Goal: Information Seeking & Learning: Learn about a topic

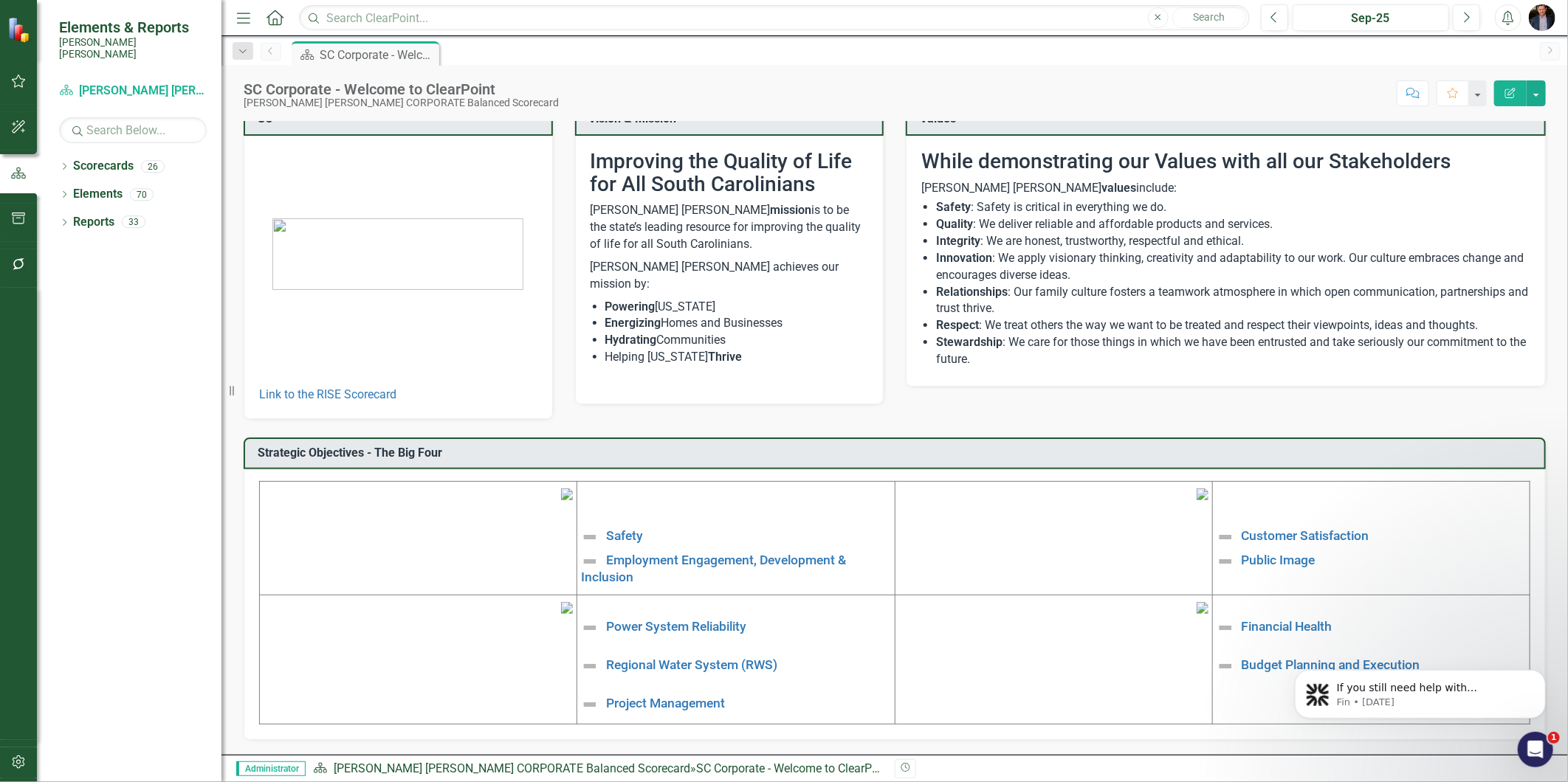
scroll to position [134, 0]
click at [709, 553] on link "Employment Engagement, Development & Inclusion" at bounding box center [713, 569] width 265 height 31
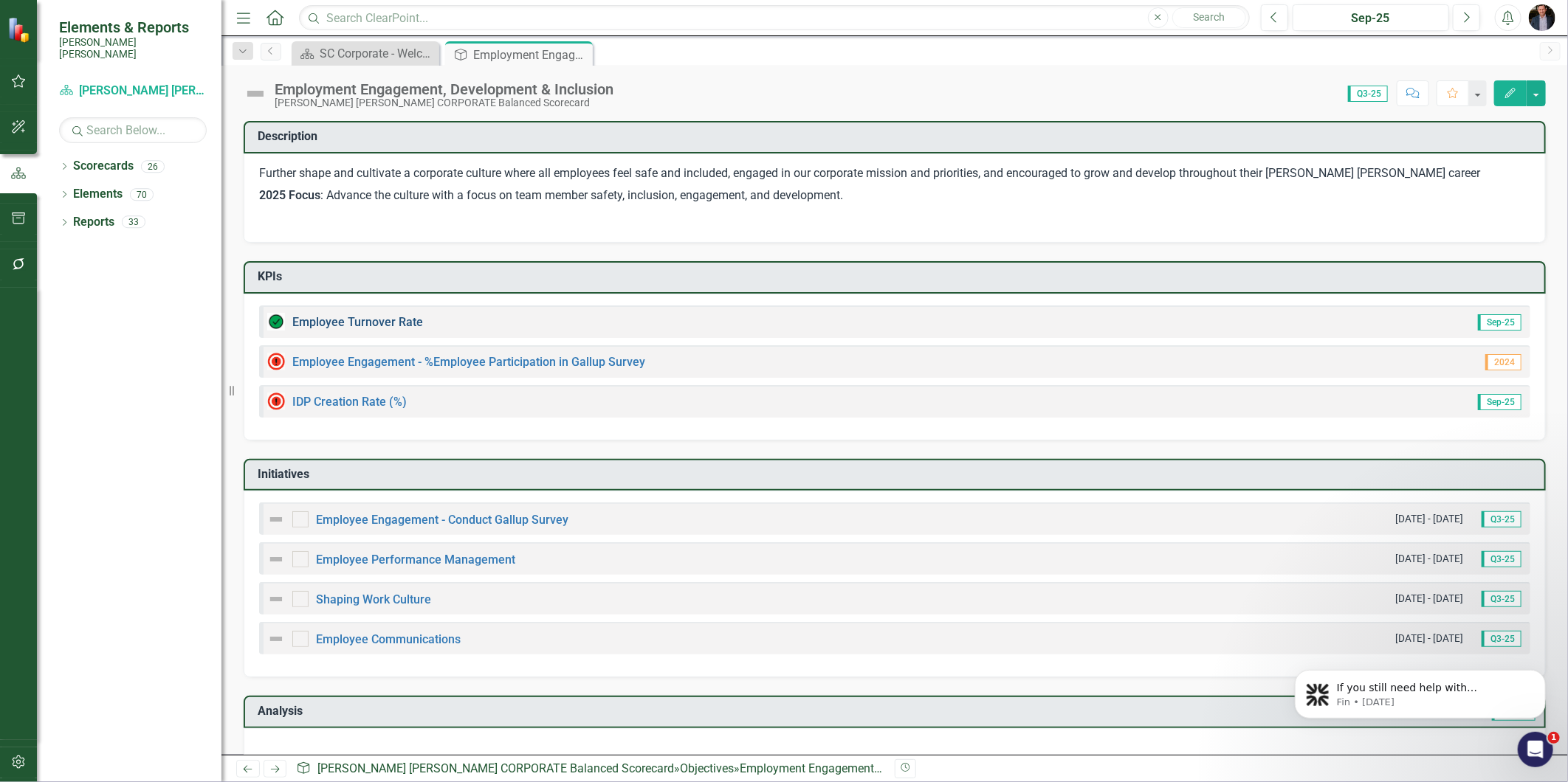
click at [360, 315] on link "Employee Turnover Rate​" at bounding box center [358, 322] width 131 height 14
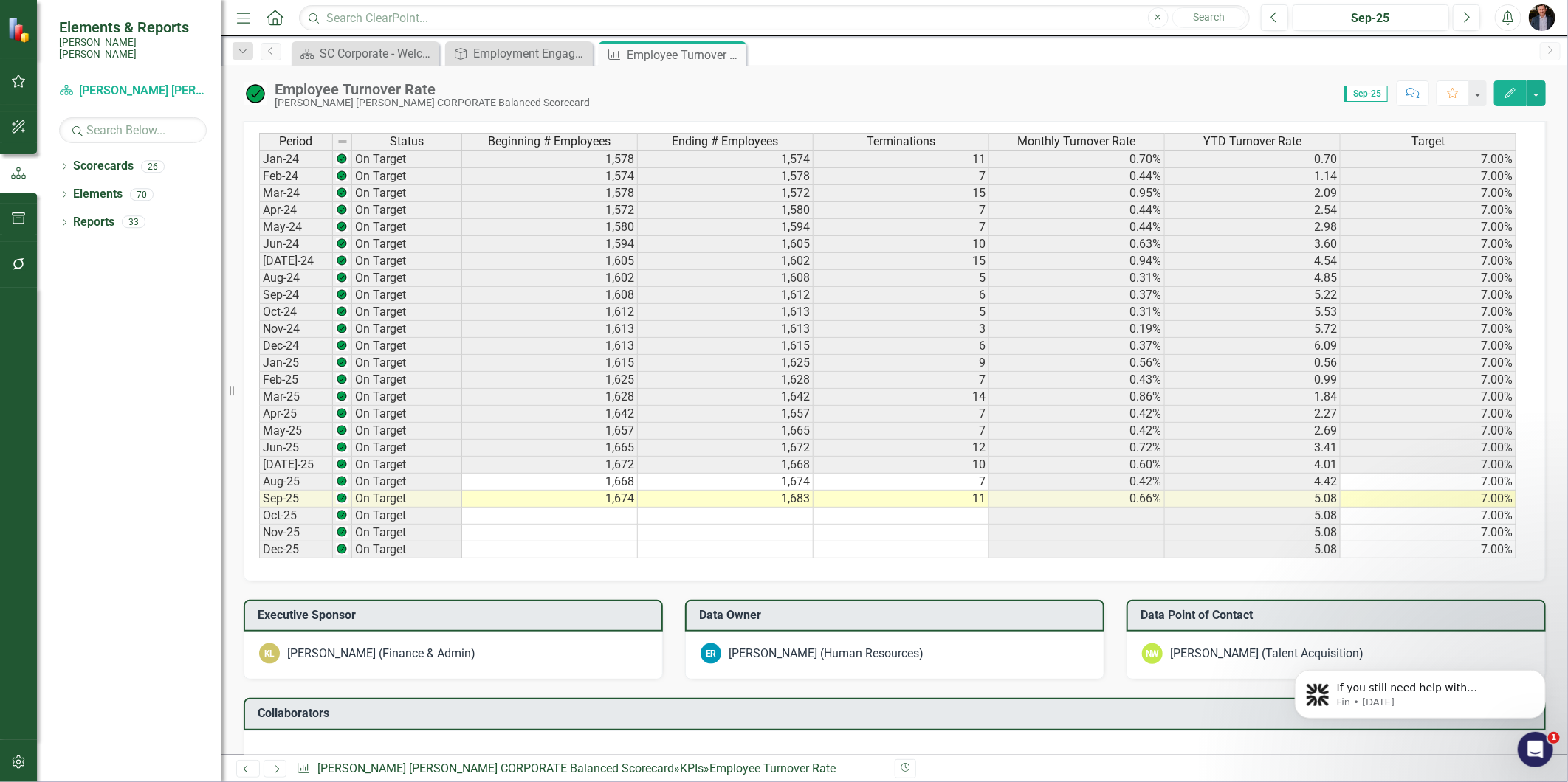
scroll to position [393, 0]
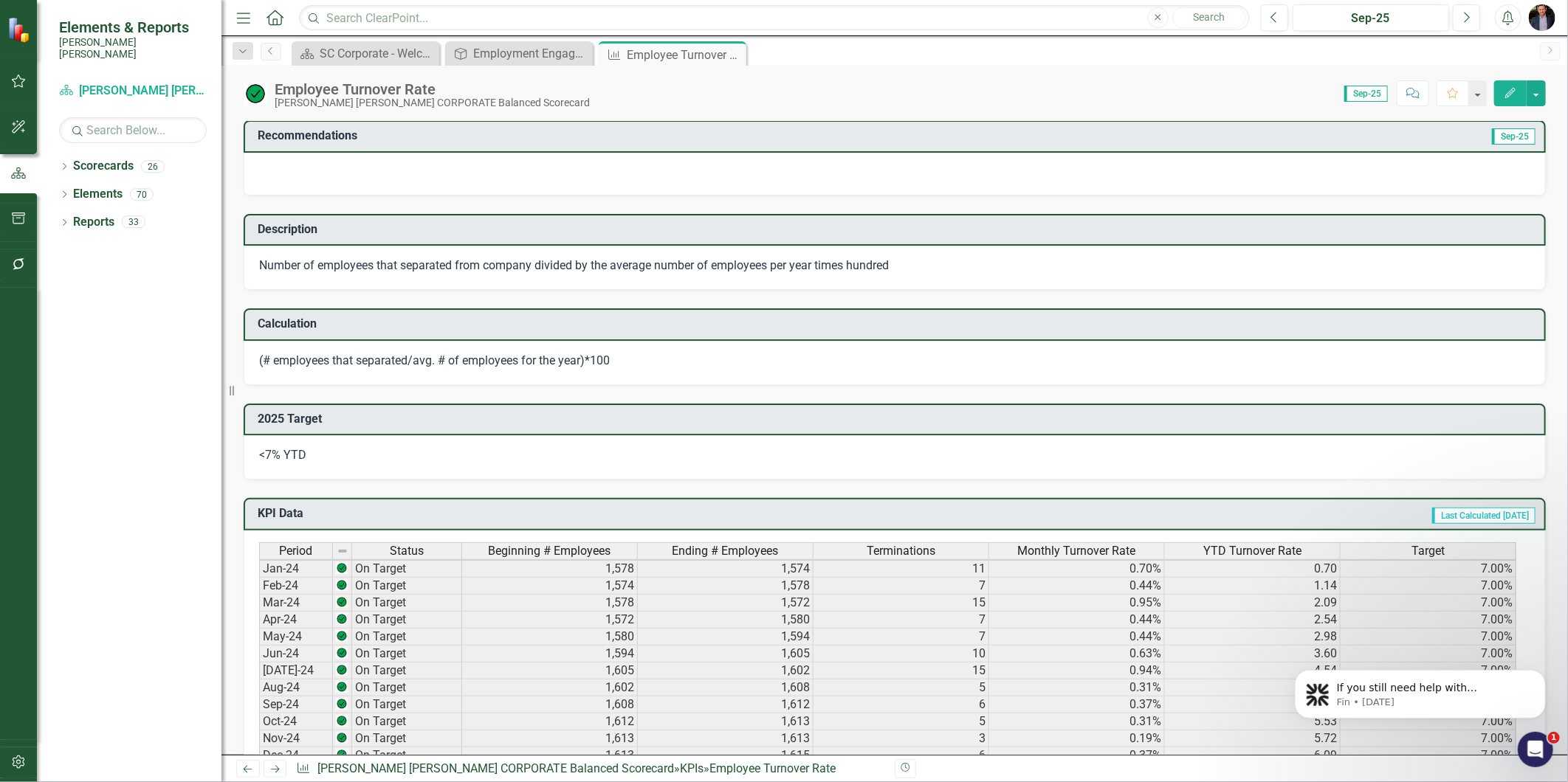
drag, startPoint x: 729, startPoint y: 55, endPoint x: 763, endPoint y: 74, distance: 38.9
click at [0, 0] on icon "Close" at bounding box center [0, 0] width 0 height 0
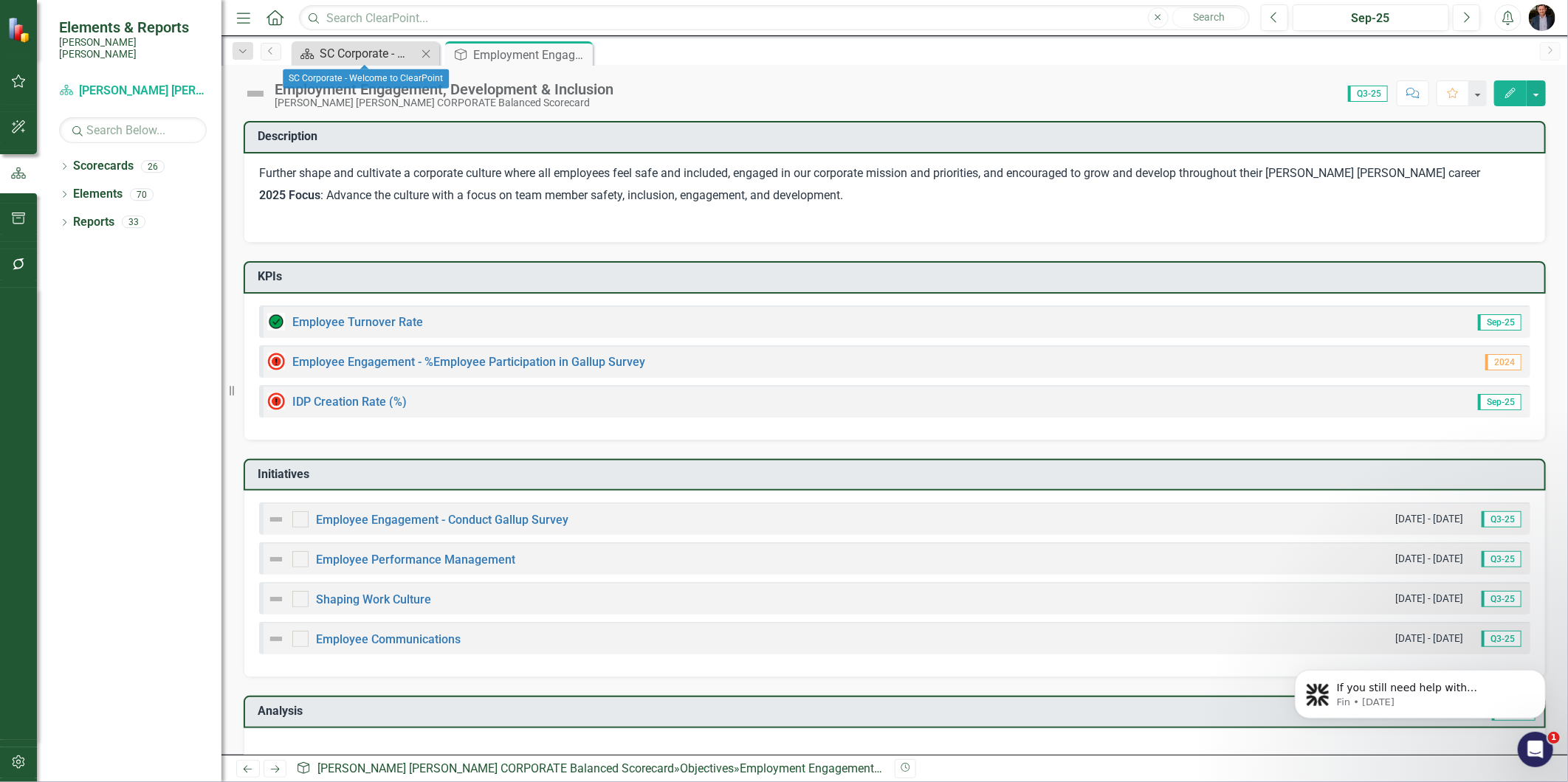
click at [407, 54] on div "SC Corporate - Welcome to ClearPoint" at bounding box center [368, 54] width 97 height 19
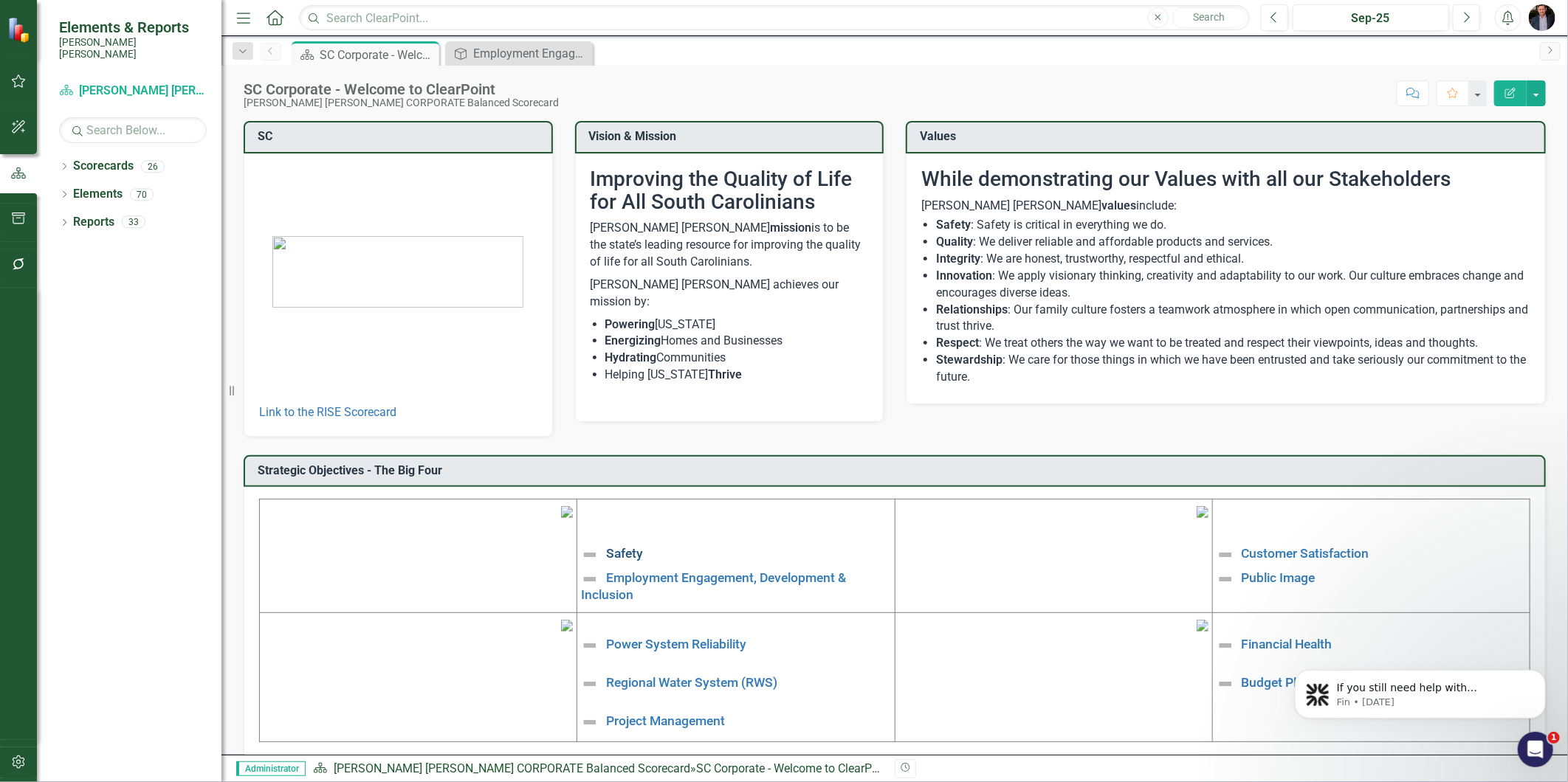
click at [614, 552] on link "Safety" at bounding box center [624, 554] width 37 height 15
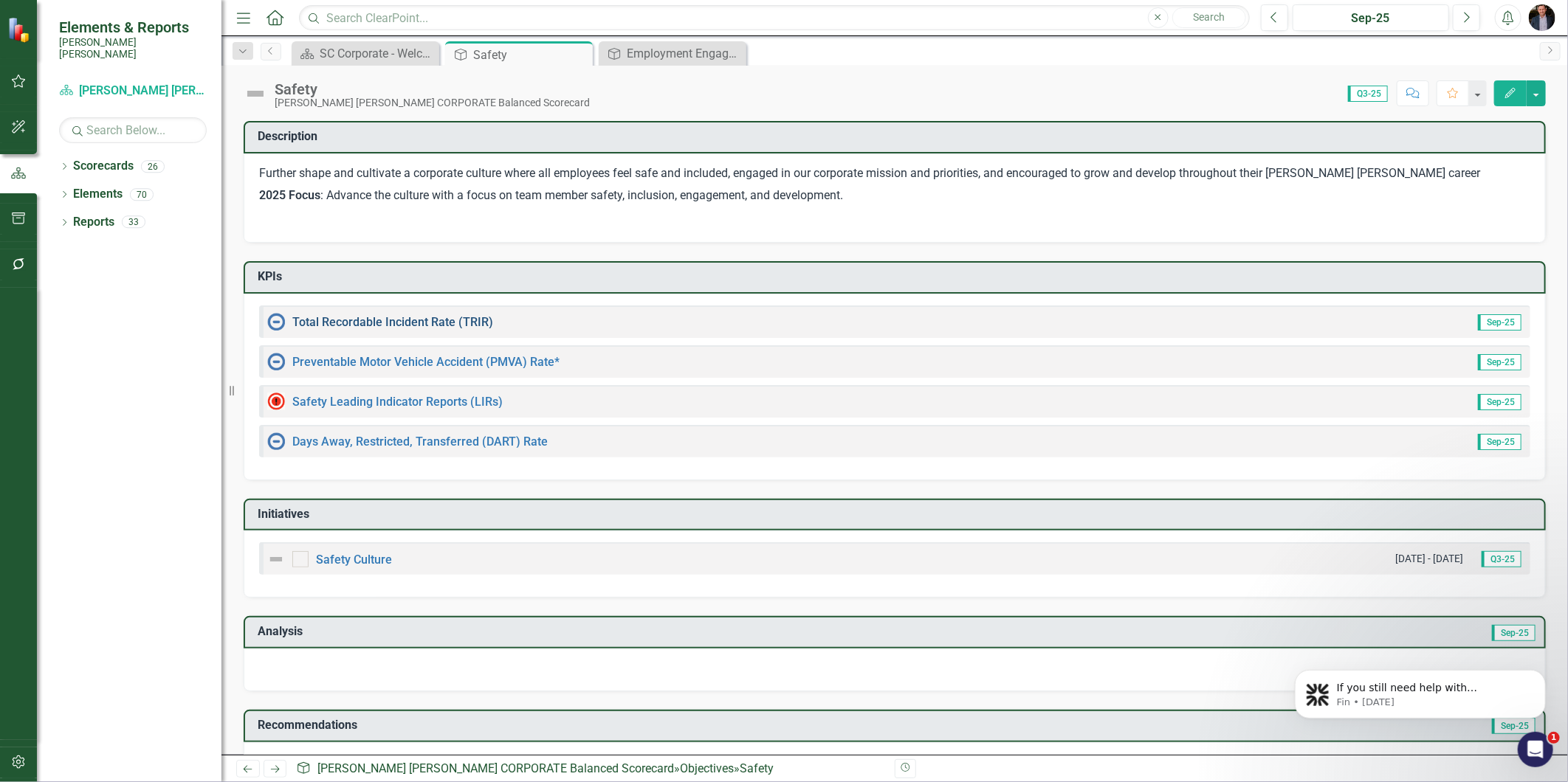
click at [413, 320] on link "Total Recordable Incident Rate (TRIR)" at bounding box center [393, 322] width 201 height 14
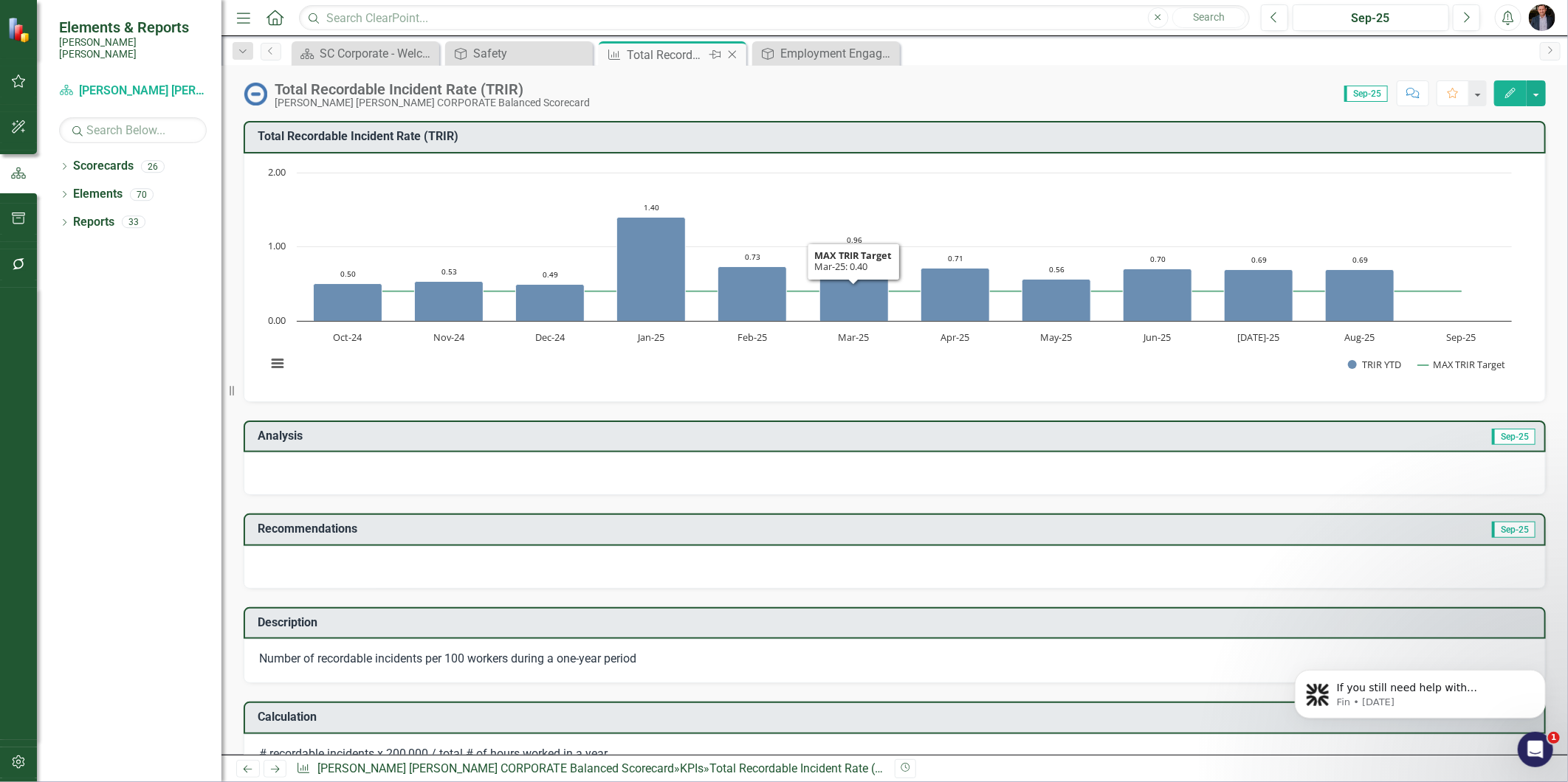
click at [736, 53] on icon "Close" at bounding box center [732, 54] width 15 height 12
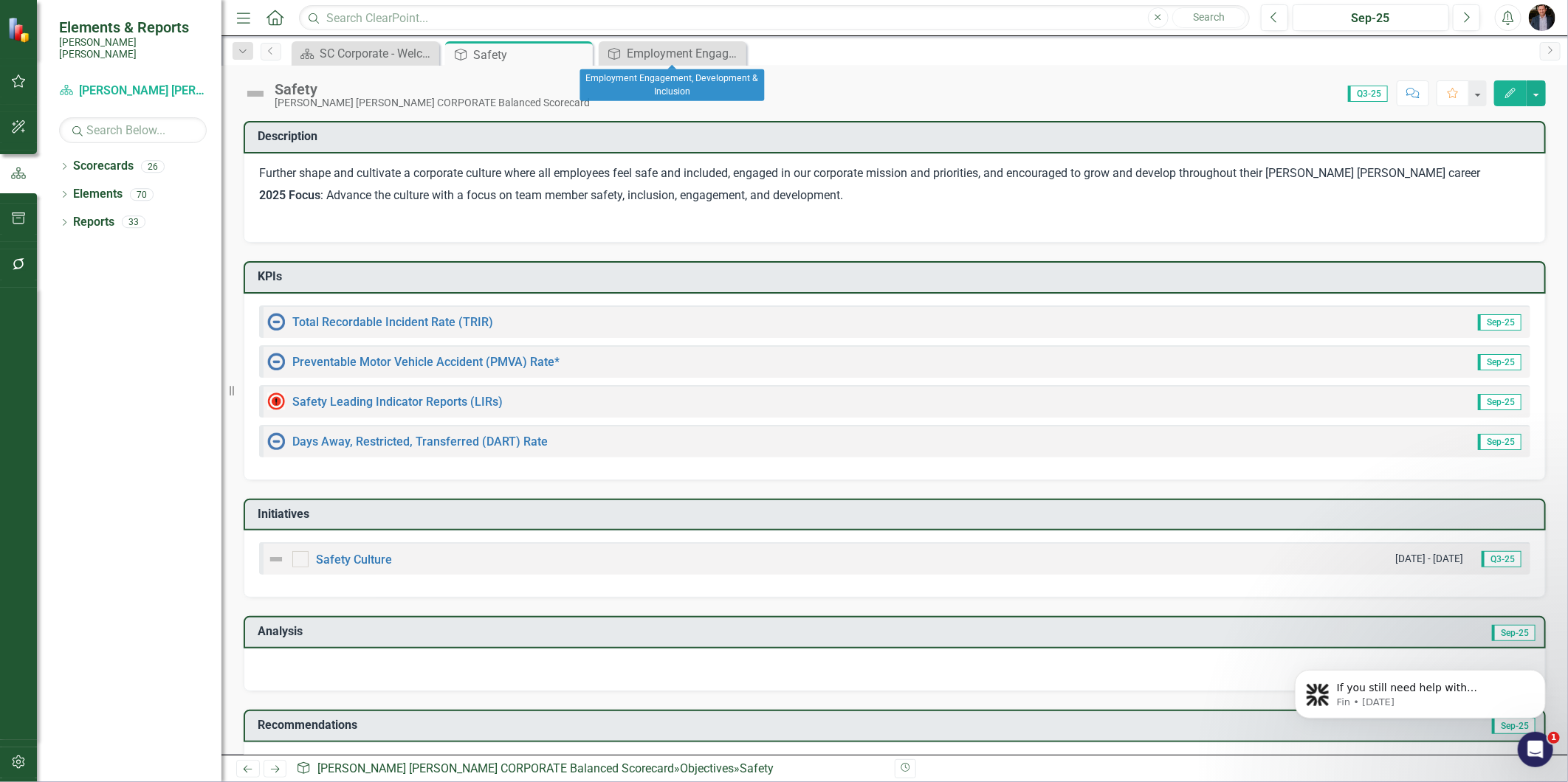
click at [0, 0] on icon "Close" at bounding box center [0, 0] width 0 height 0
click at [578, 57] on icon "Close" at bounding box center [579, 54] width 15 height 12
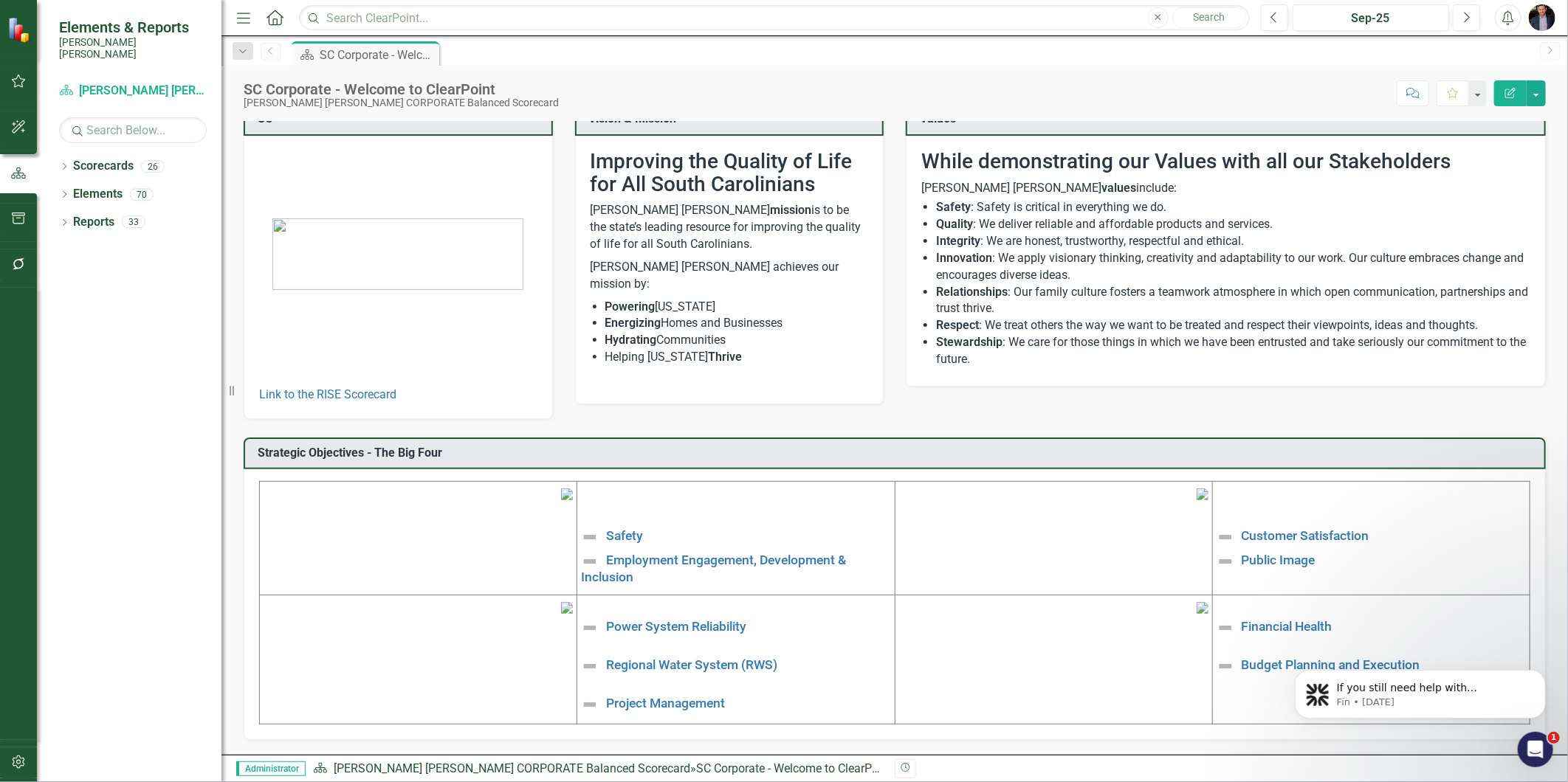
scroll to position [134, 0]
click at [1287, 578] on div "If you still need help with understanding or adjusting the reporting frequency …" at bounding box center [1420, 625] width 272 height 184
click at [1295, 620] on link "Financial Health" at bounding box center [1287, 627] width 91 height 15
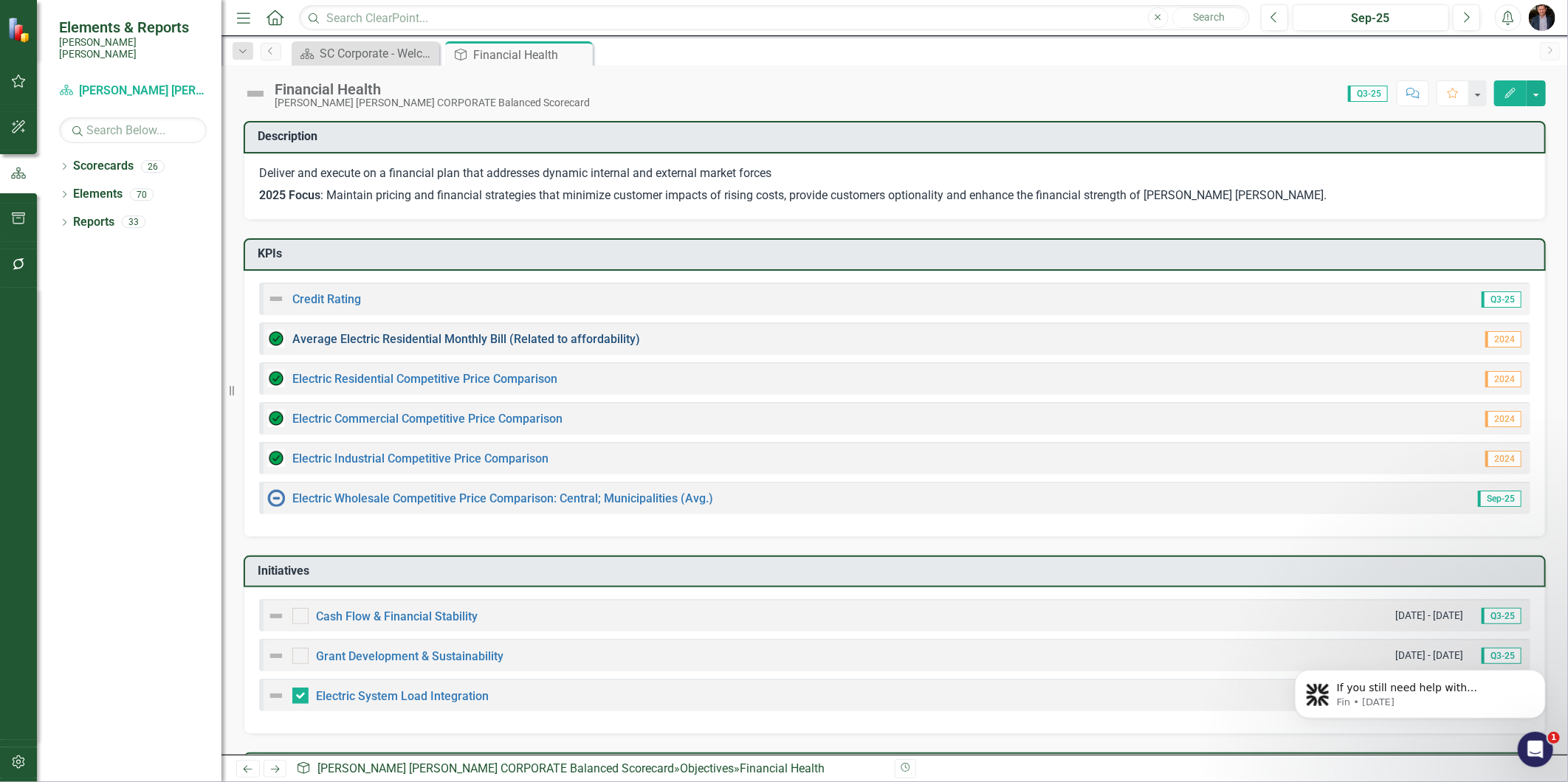
click at [529, 333] on link "Average Electric Residential Monthly Bill (Related to affordability)" at bounding box center [466, 339] width 348 height 14
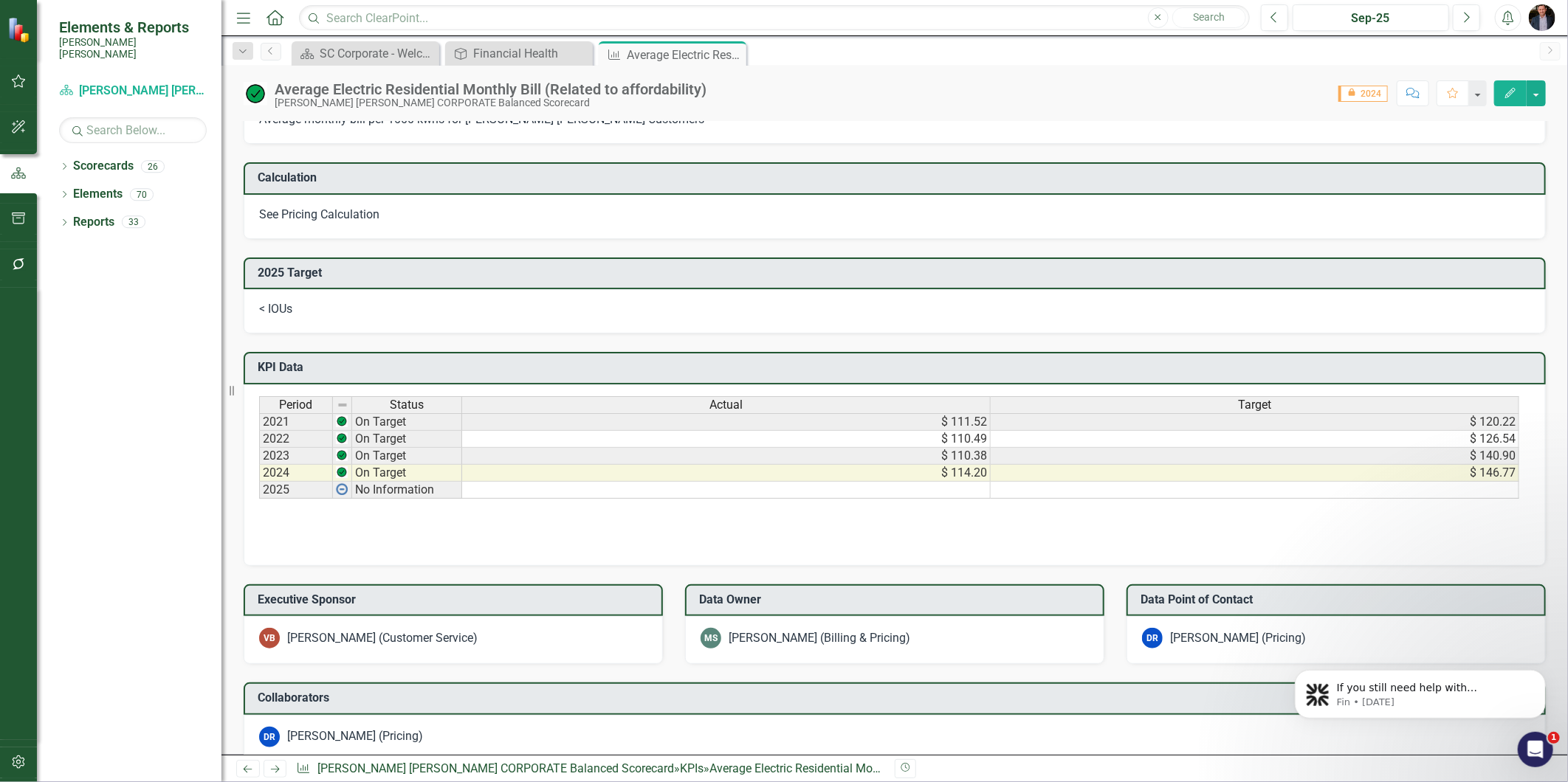
scroll to position [655, 0]
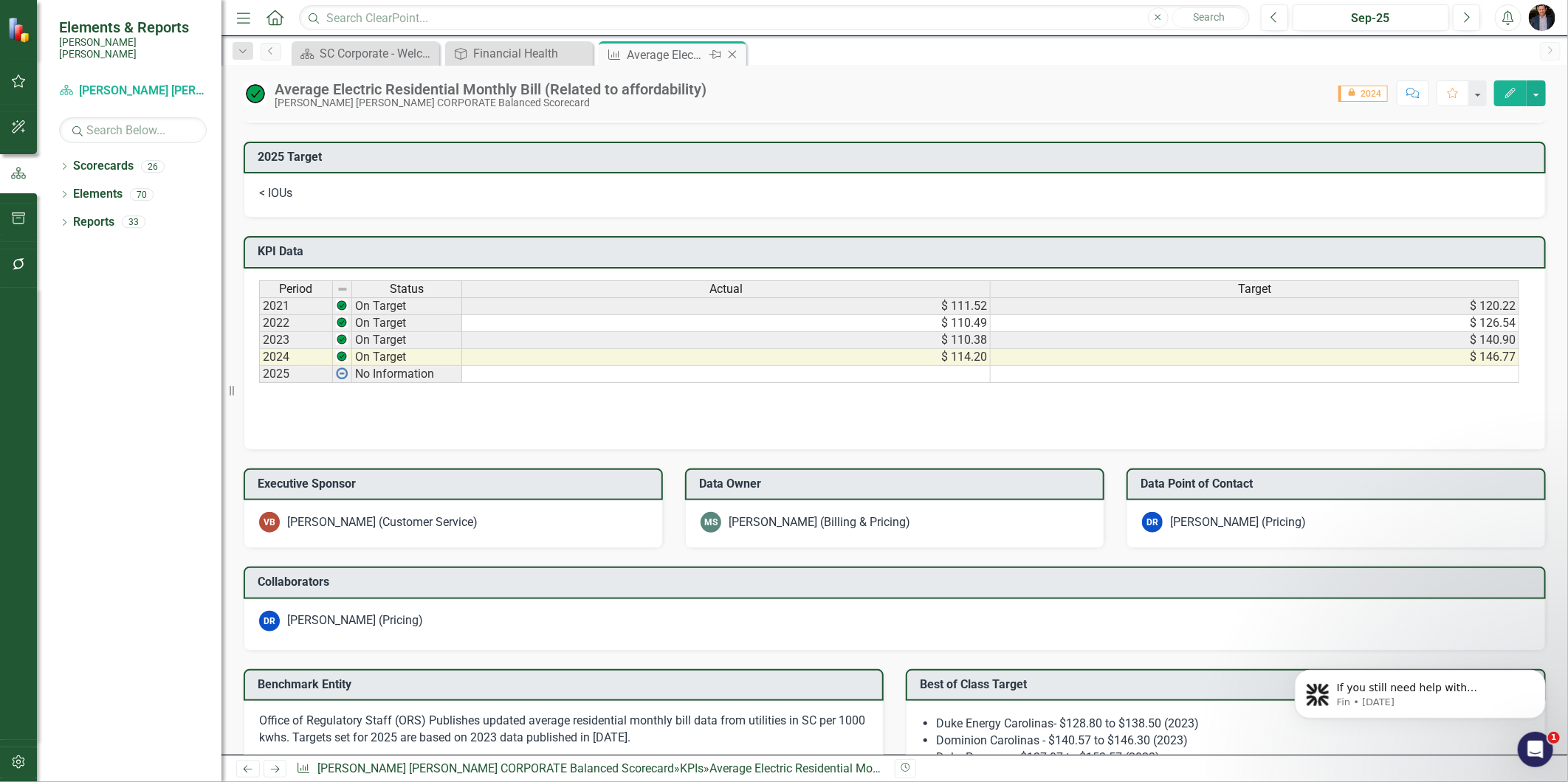
click at [739, 57] on icon "Close" at bounding box center [732, 54] width 15 height 12
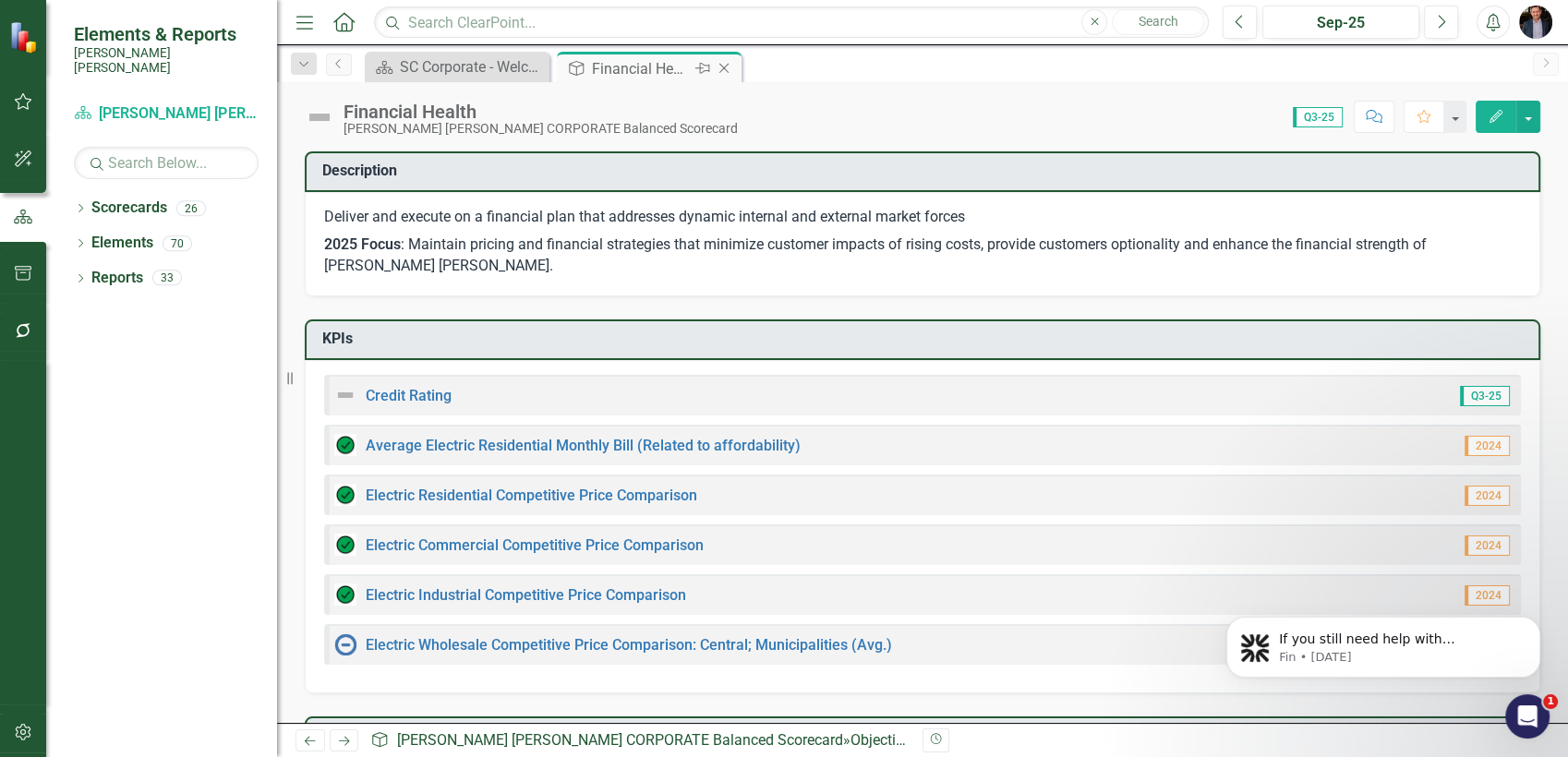
click at [720, 70] on icon "Close" at bounding box center [724, 68] width 19 height 15
